Goal: Find specific page/section: Find specific page/section

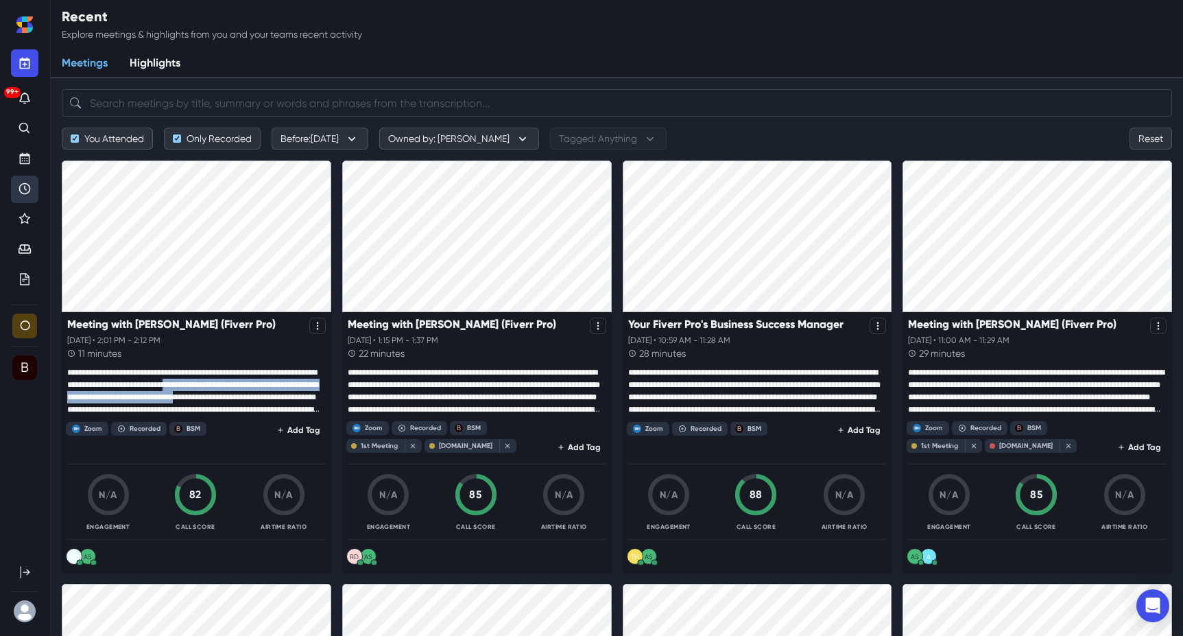
drag, startPoint x: 205, startPoint y: 378, endPoint x: 239, endPoint y: 400, distance: 40.1
click at [239, 400] on p at bounding box center [196, 390] width 258 height 49
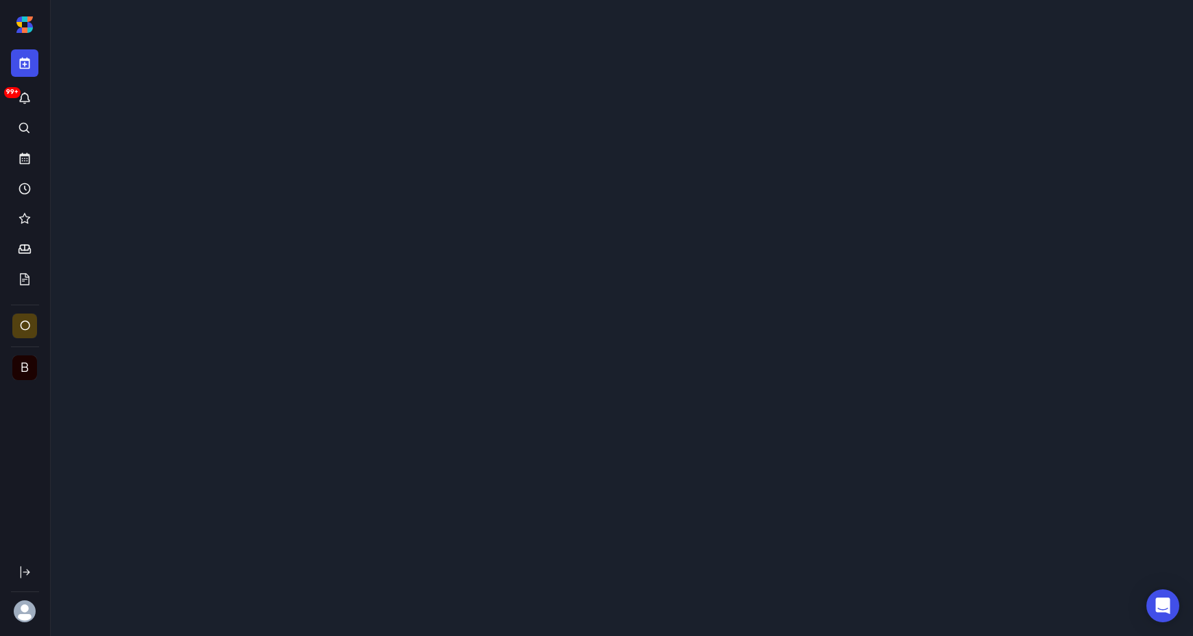
click at [239, 400] on div "Loading..." at bounding box center [622, 254] width 1142 height 509
